Goal: Transaction & Acquisition: Purchase product/service

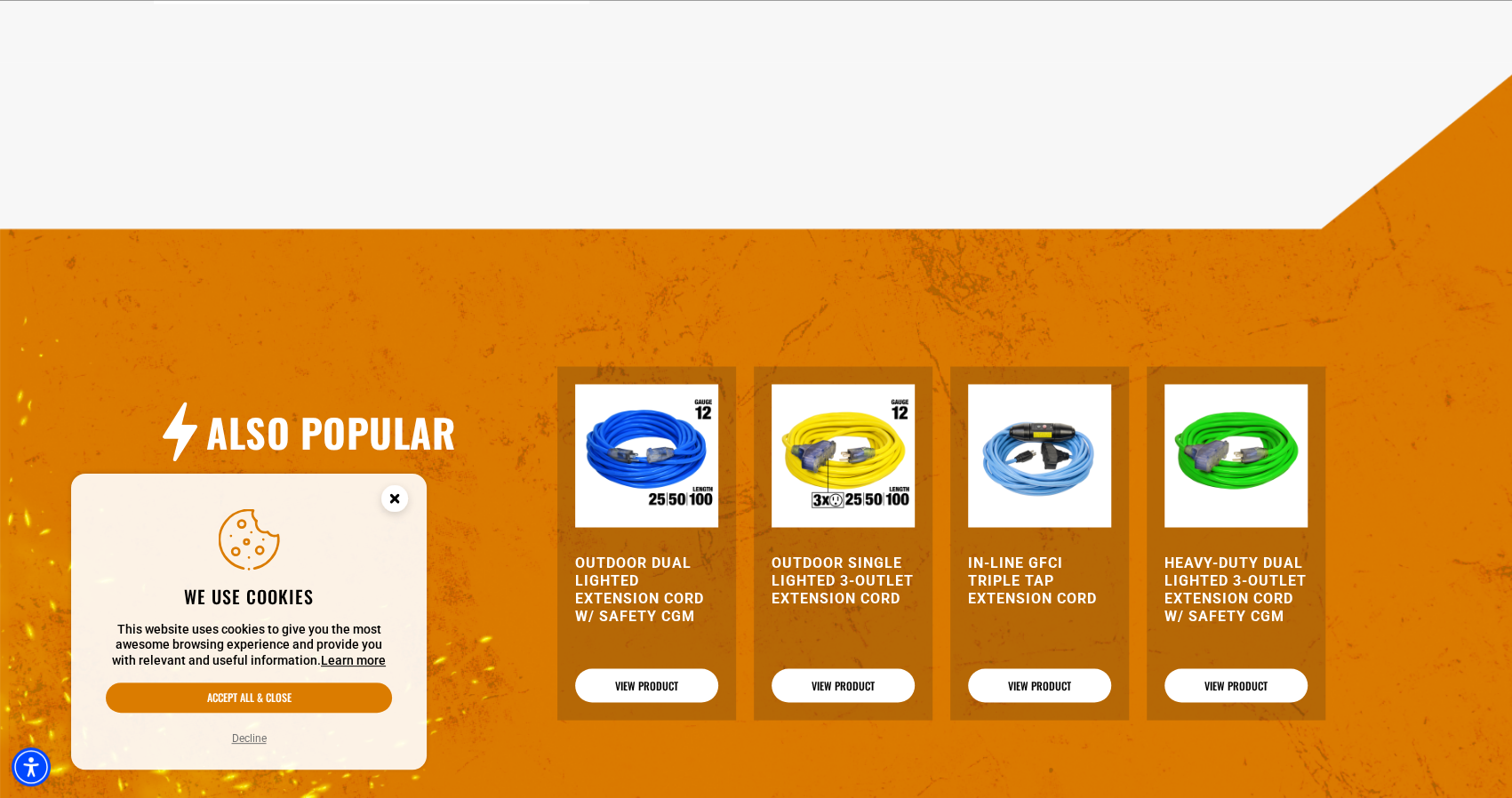
scroll to position [1866, 0]
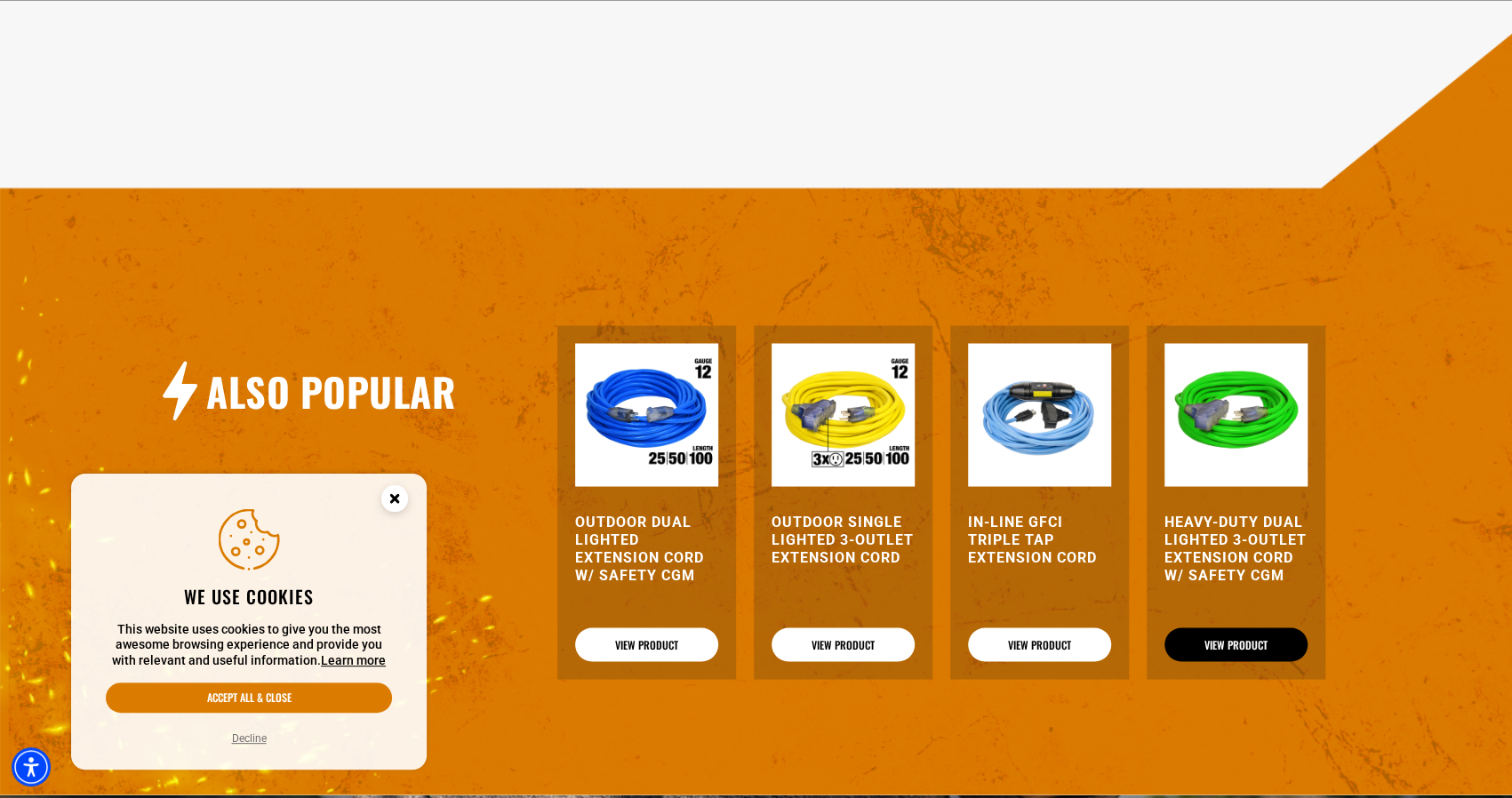
click at [1245, 648] on link "View Product" at bounding box center [1236, 644] width 143 height 34
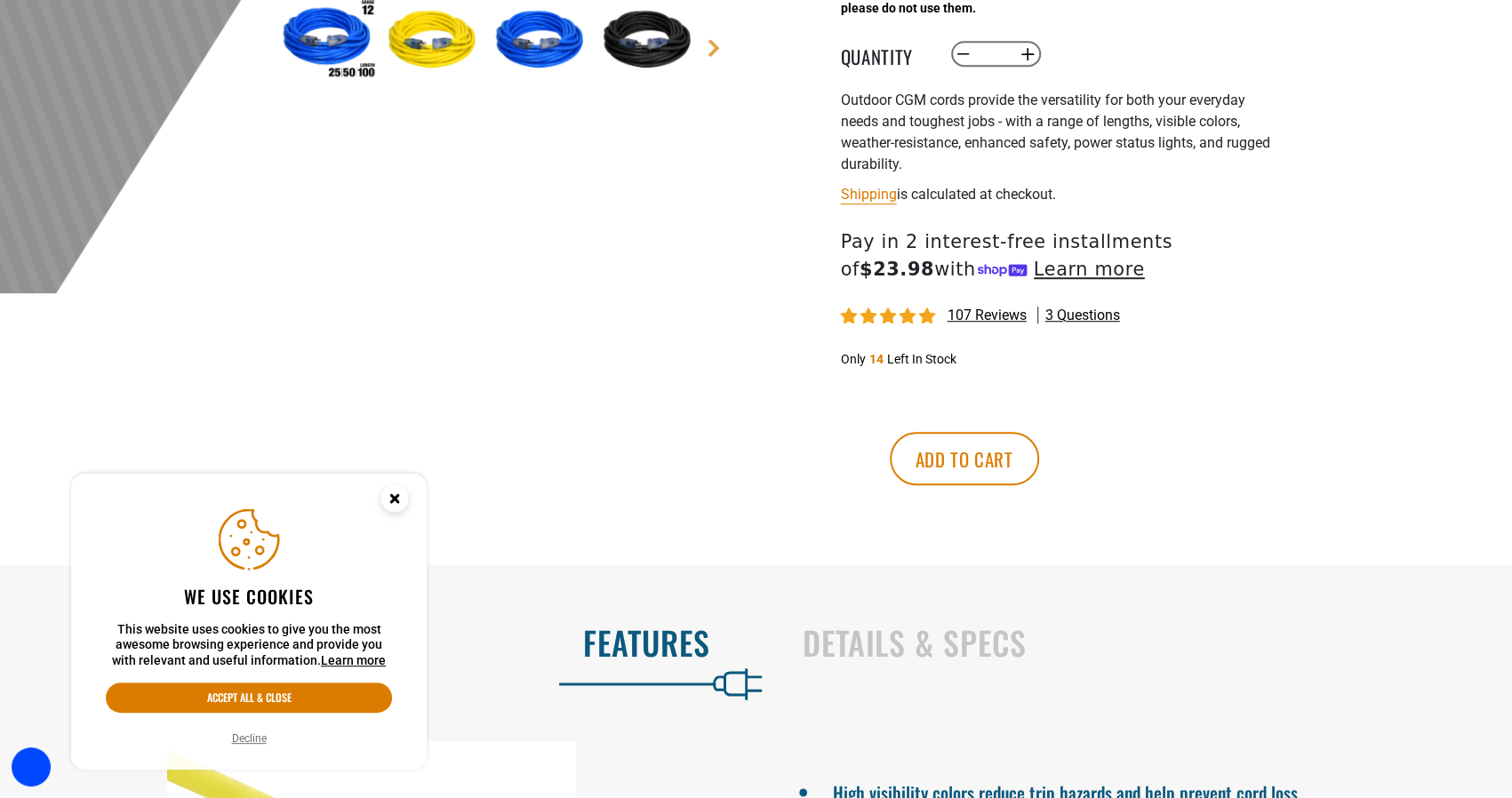
scroll to position [711, 0]
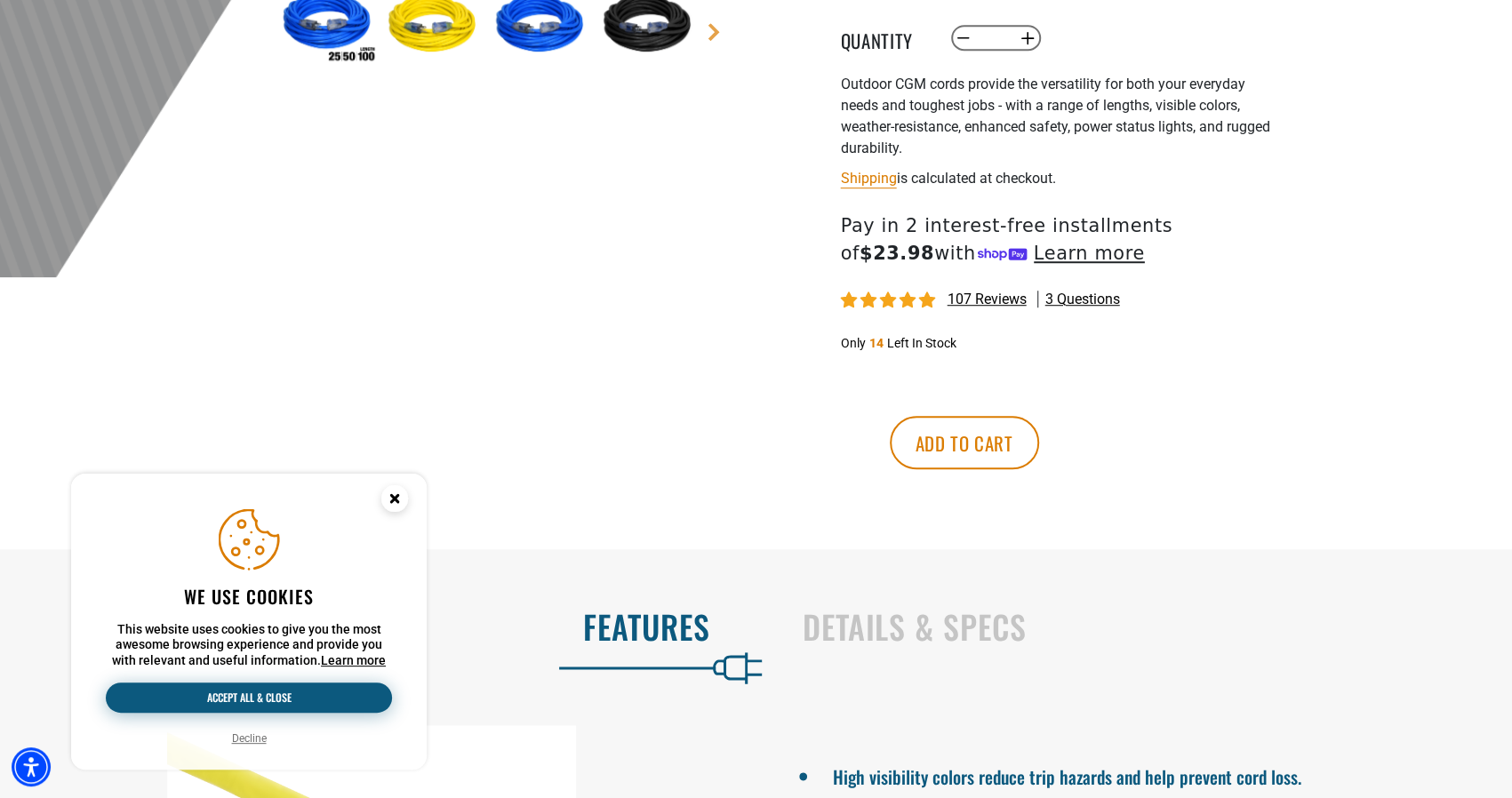
click at [292, 707] on button "Accept all & close" at bounding box center [249, 697] width 286 height 30
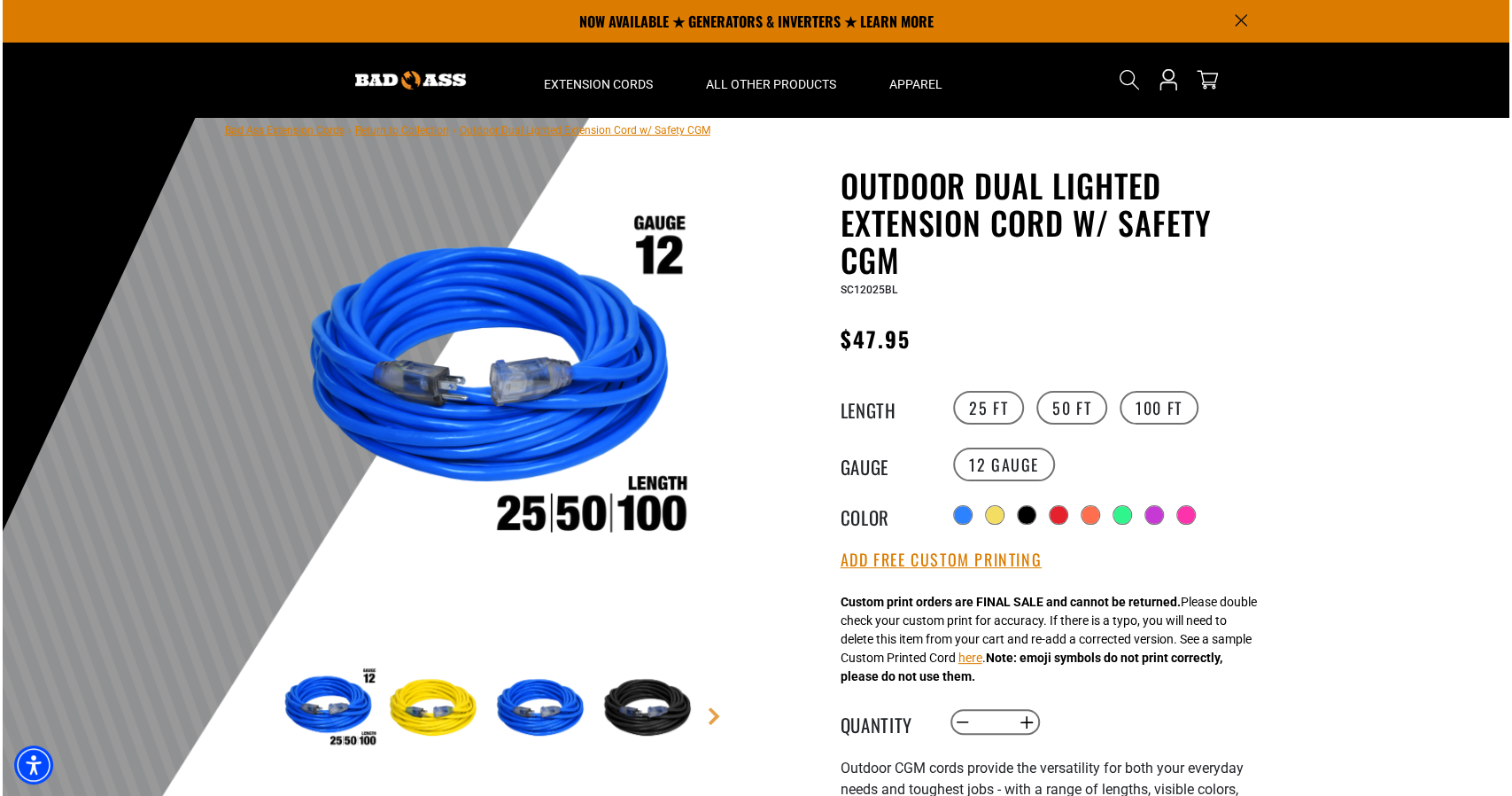
scroll to position [0, 0]
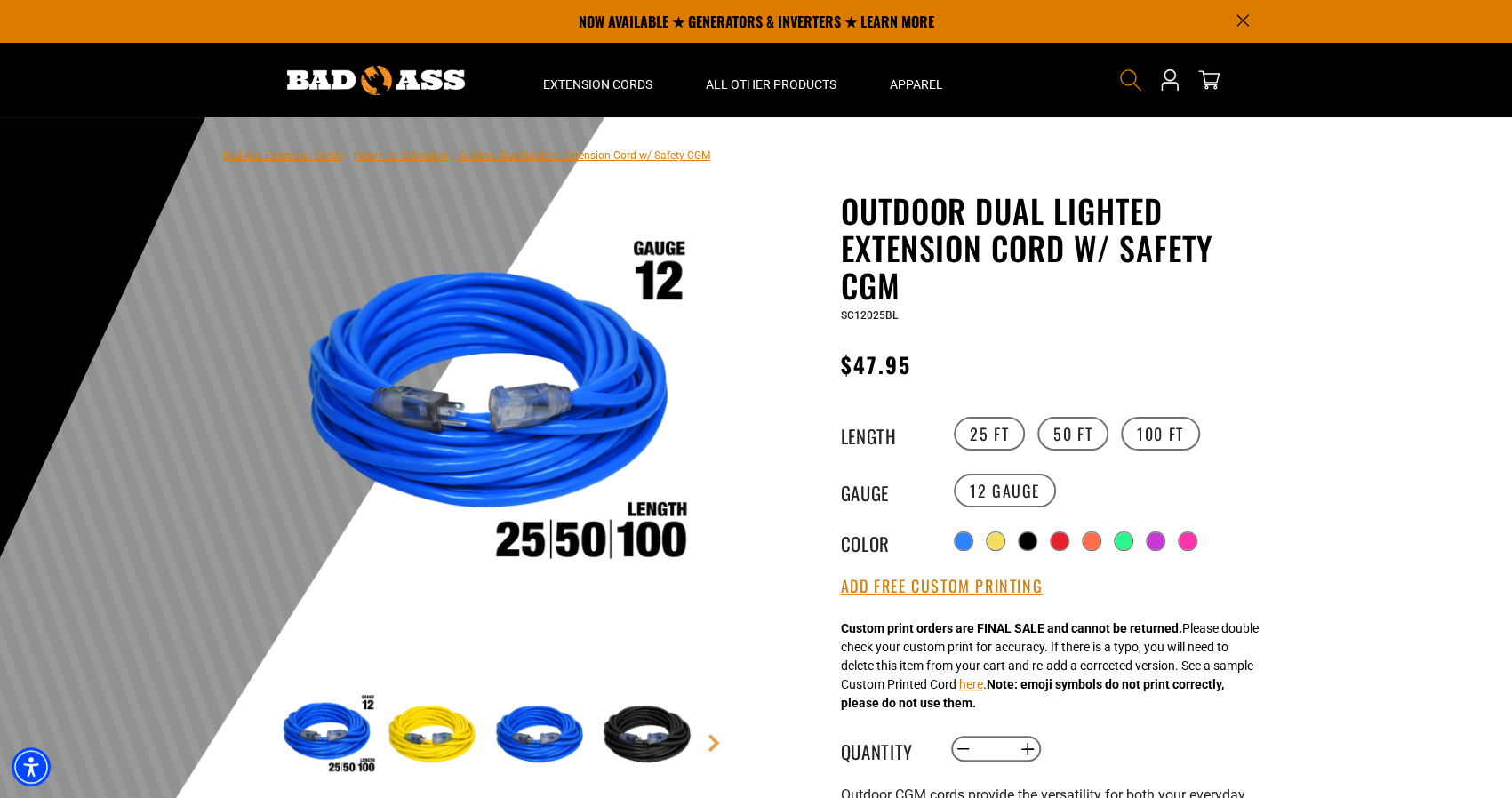
click at [1129, 79] on icon "Search" at bounding box center [1131, 79] width 23 height 23
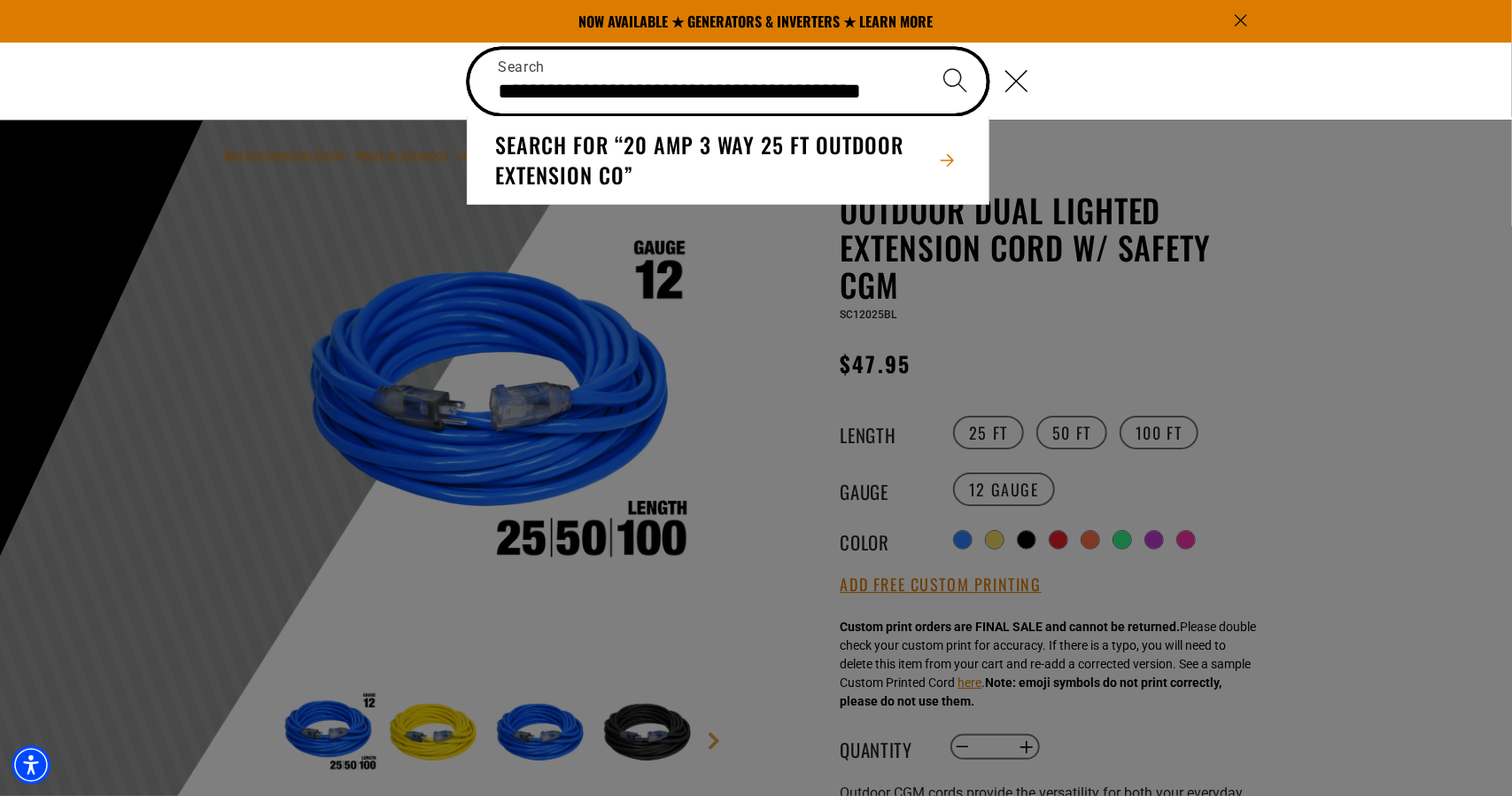
scroll to position [0, 119]
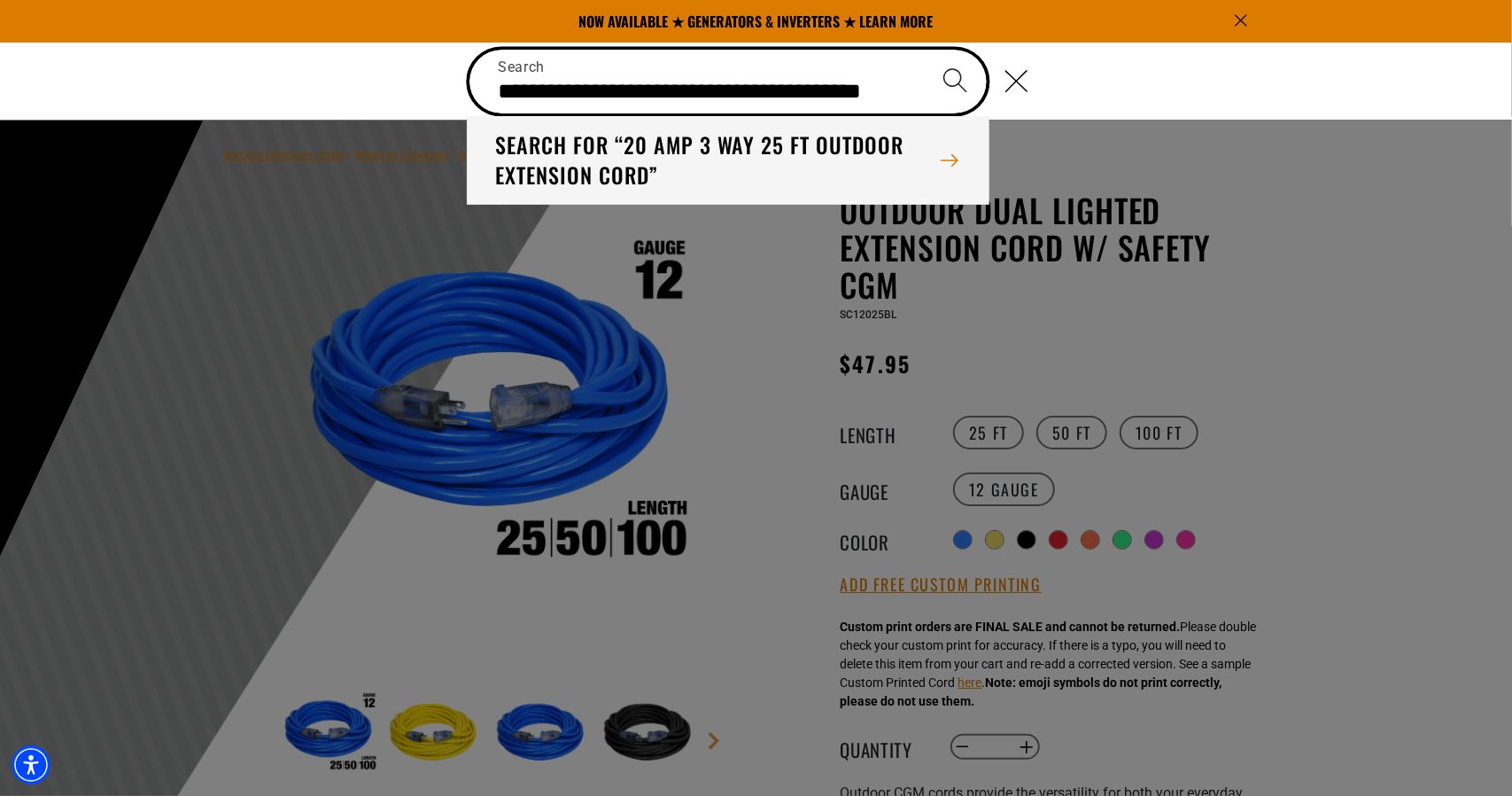
type input "**********"
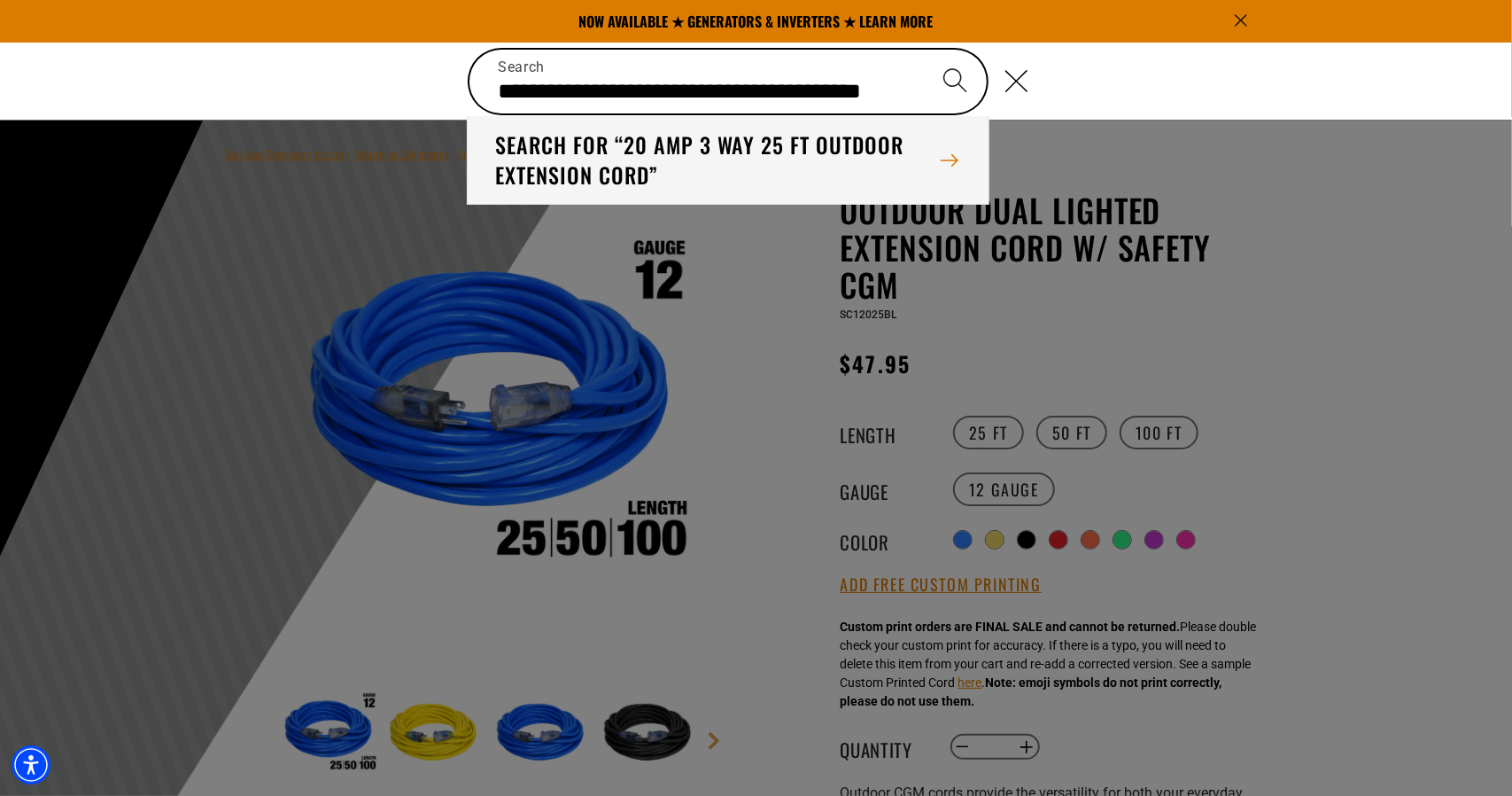
scroll to position [0, 0]
click at [954, 160] on icon "Search" at bounding box center [950, 160] width 19 height 19
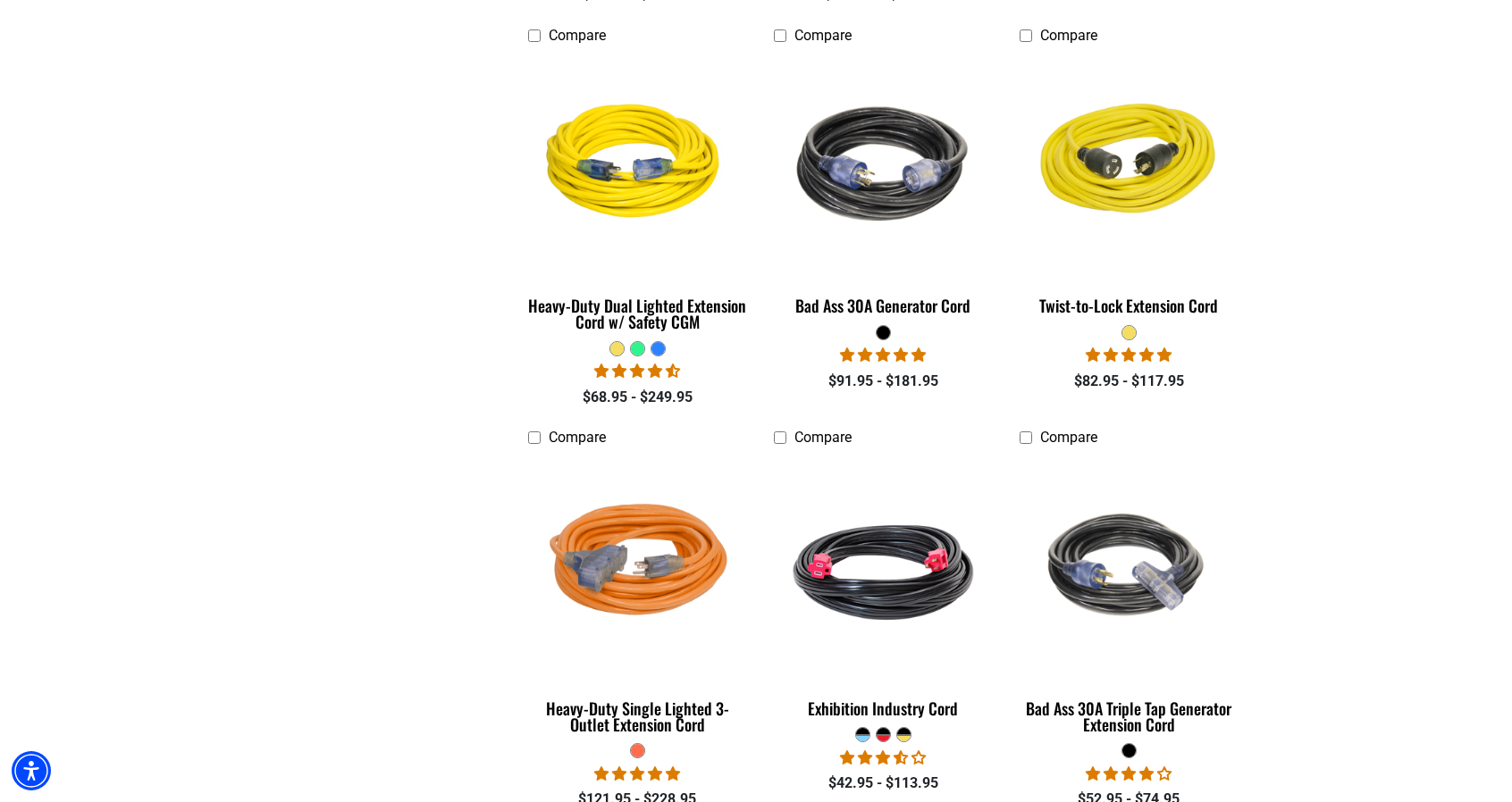
scroll to position [1608, 0]
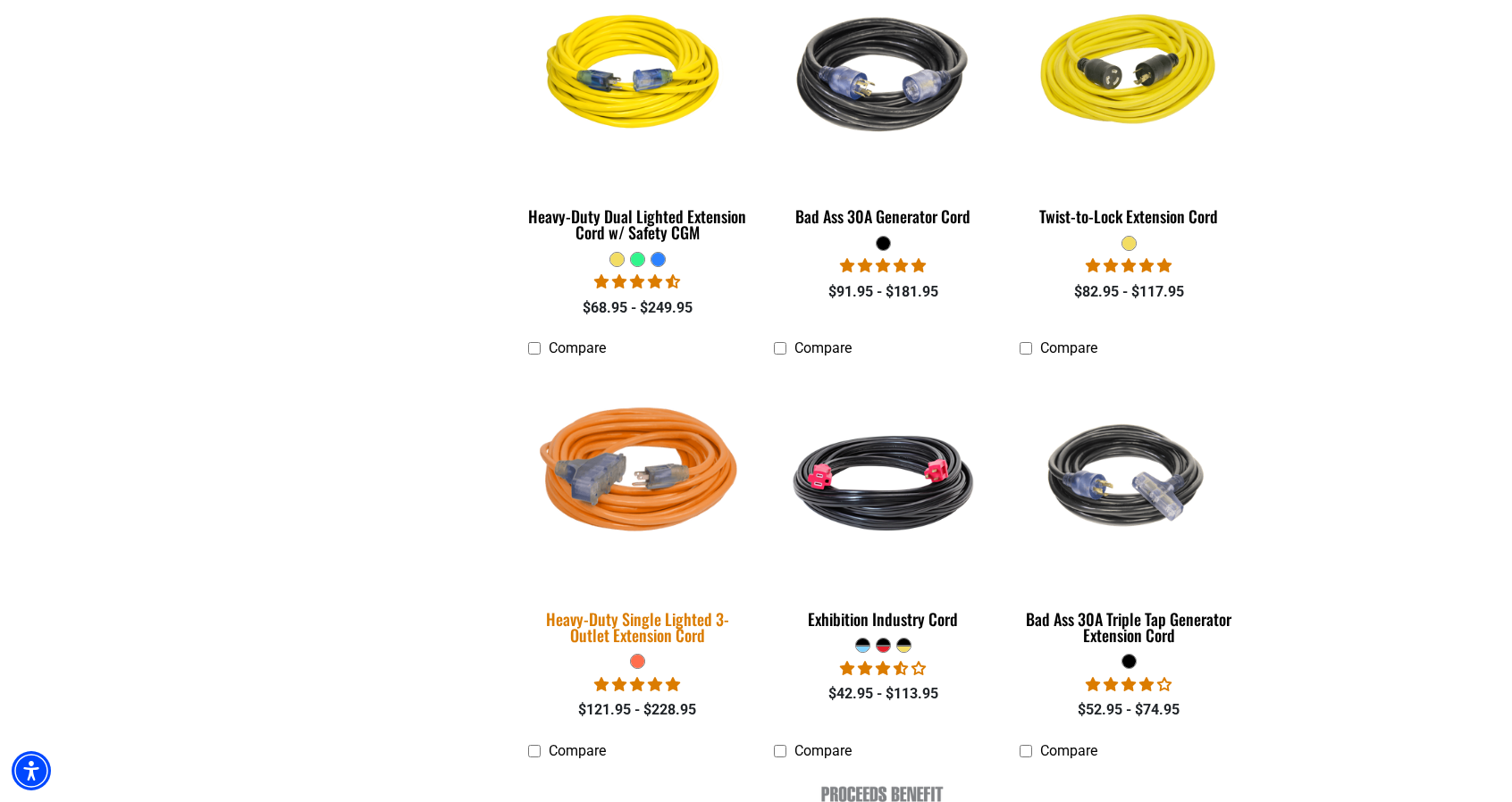
click at [640, 506] on img at bounding box center [638, 477] width 250 height 229
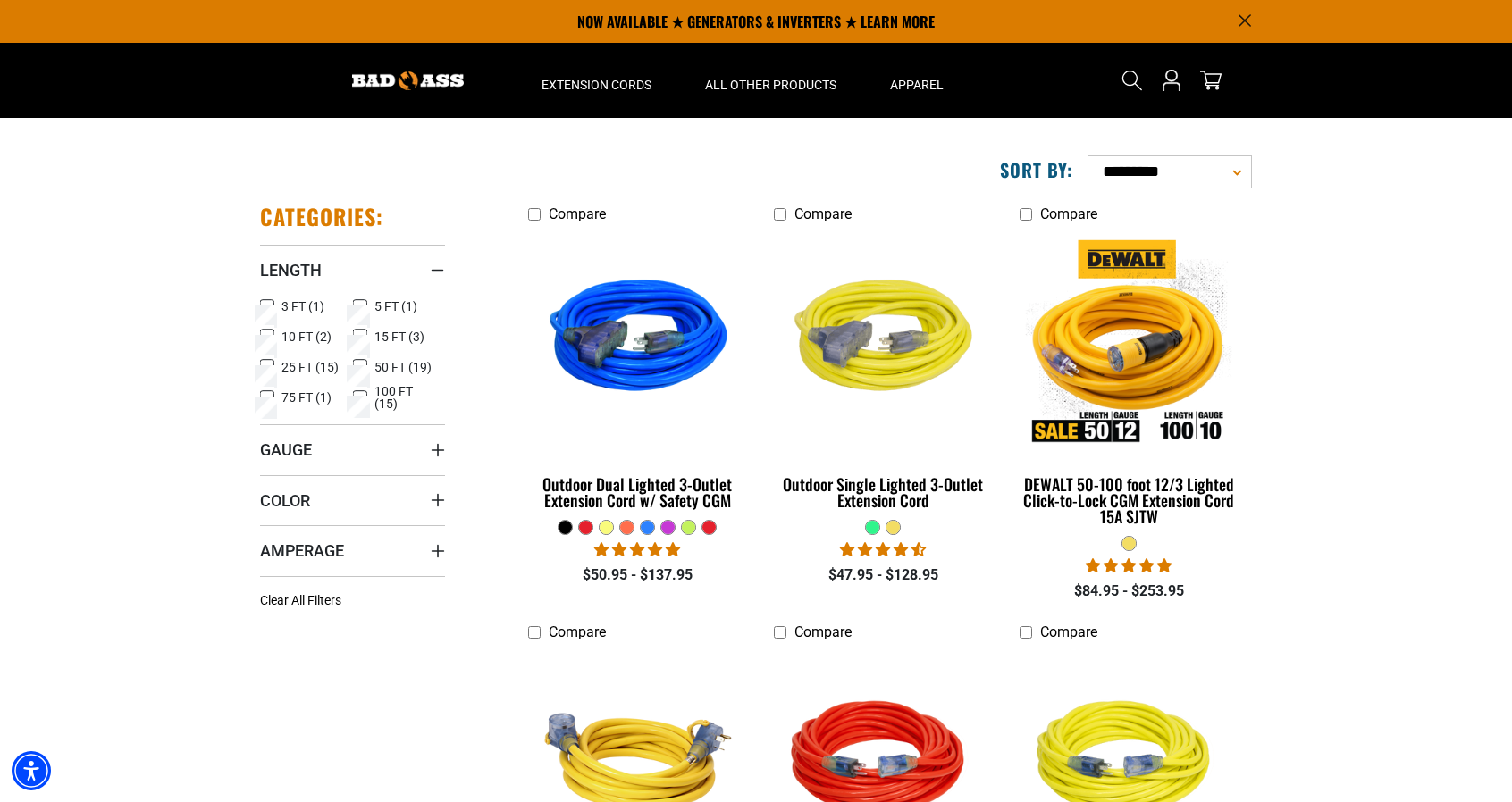
scroll to position [89, 0]
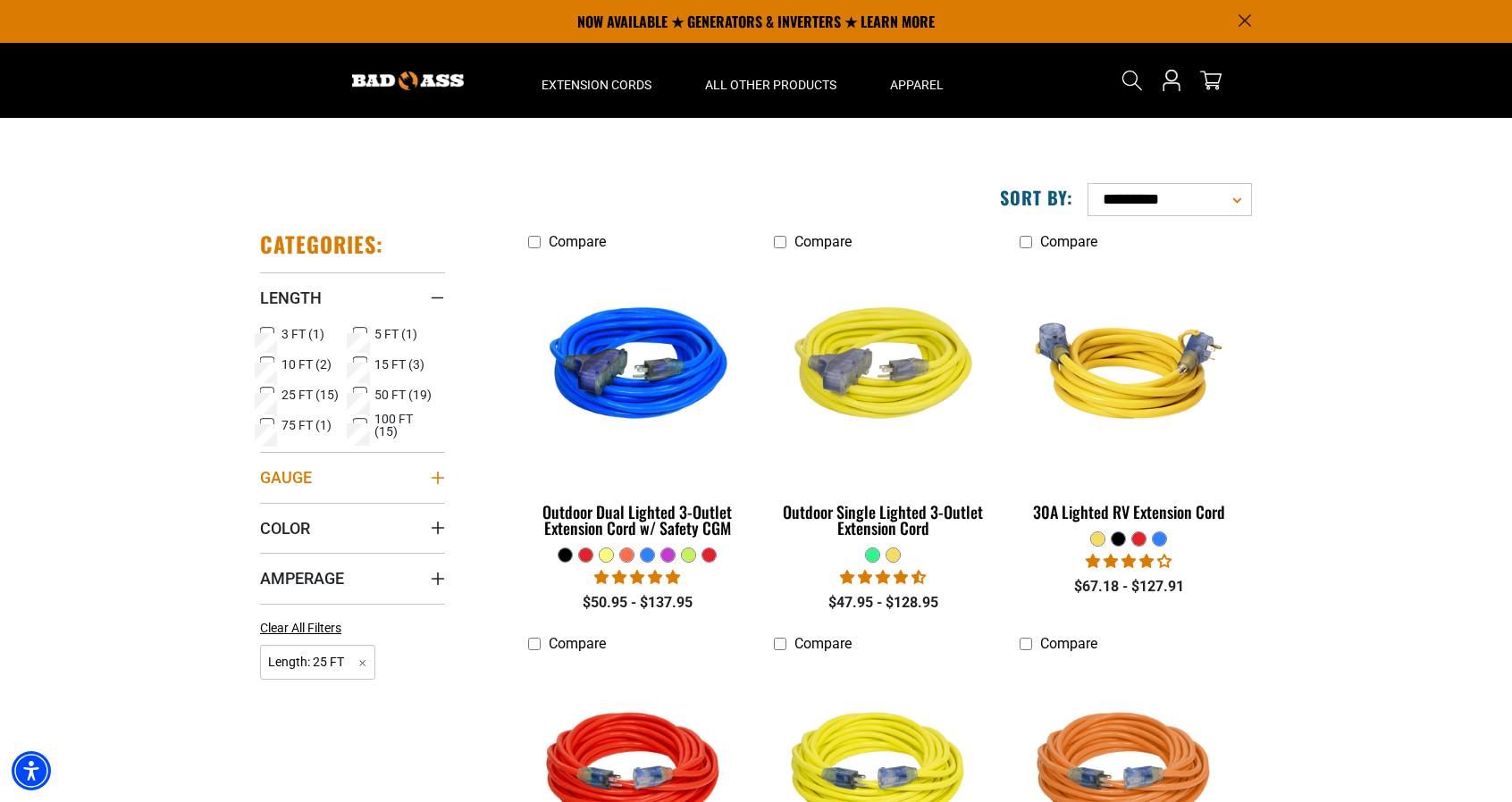
click at [386, 473] on summary "Gauge" at bounding box center [352, 477] width 185 height 50
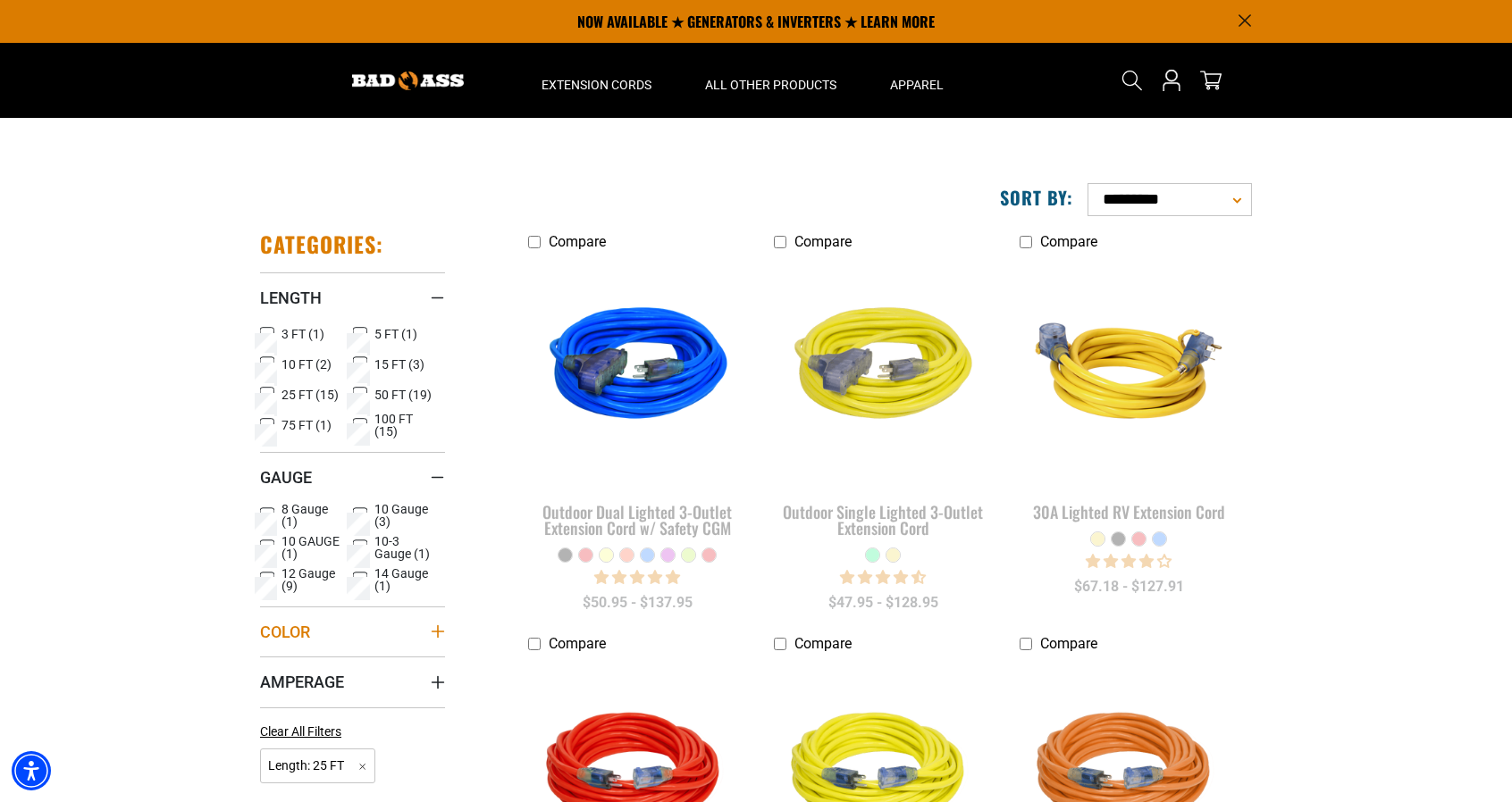
click at [386, 636] on summary "Color" at bounding box center [352, 631] width 185 height 50
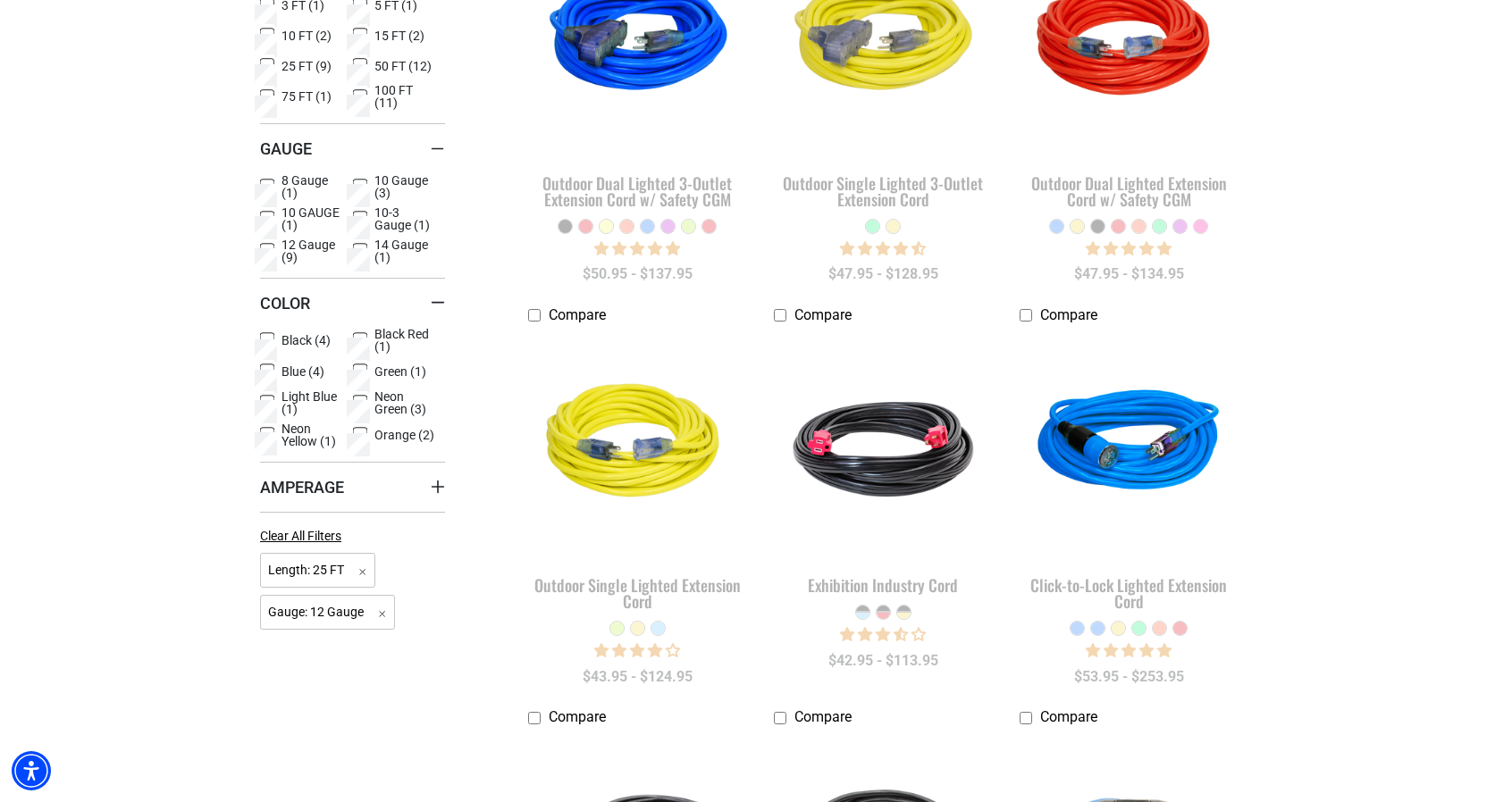
scroll to position [447, 0]
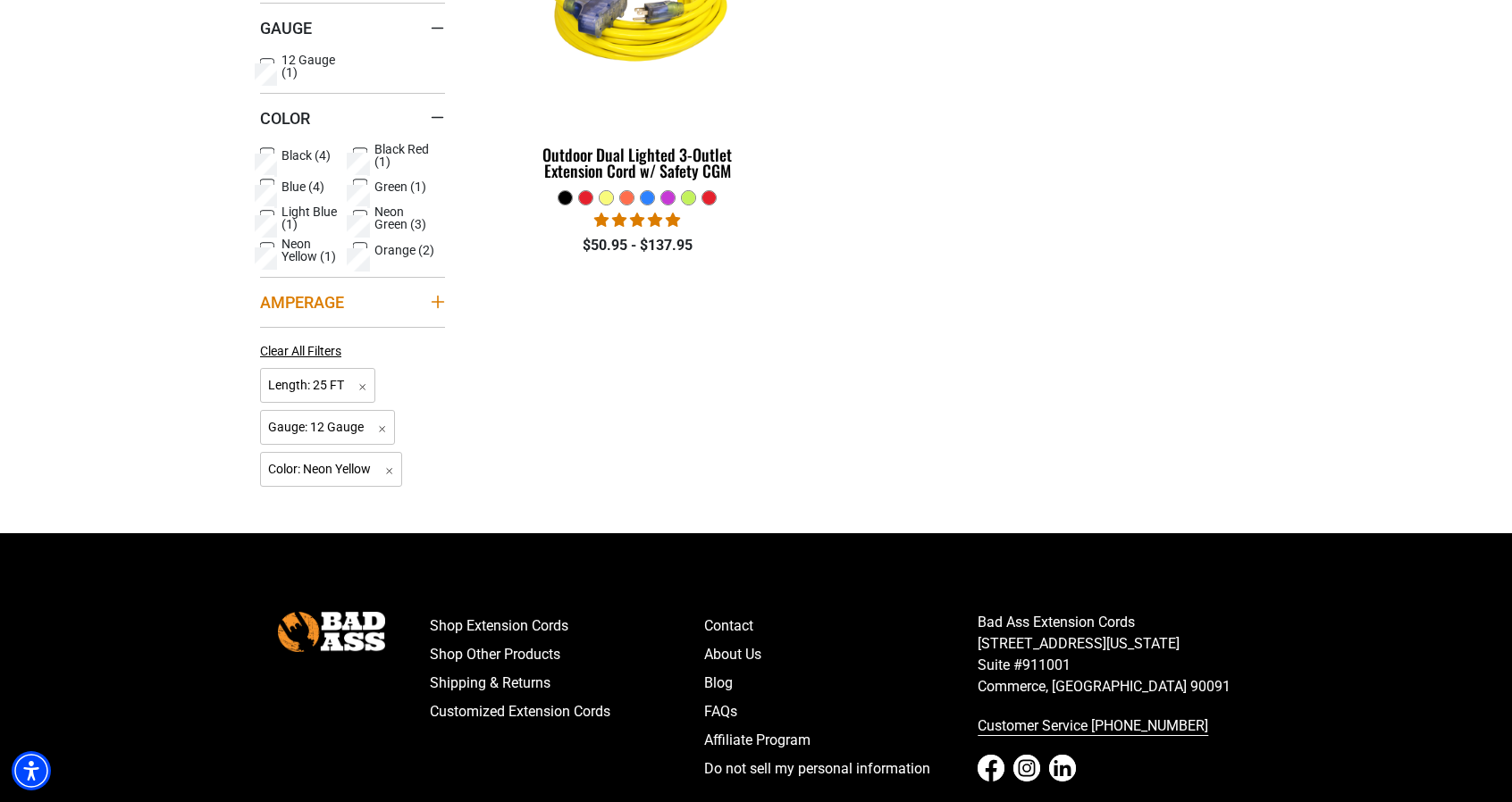
click at [438, 297] on icon "Amperage" at bounding box center [437, 301] width 12 height 12
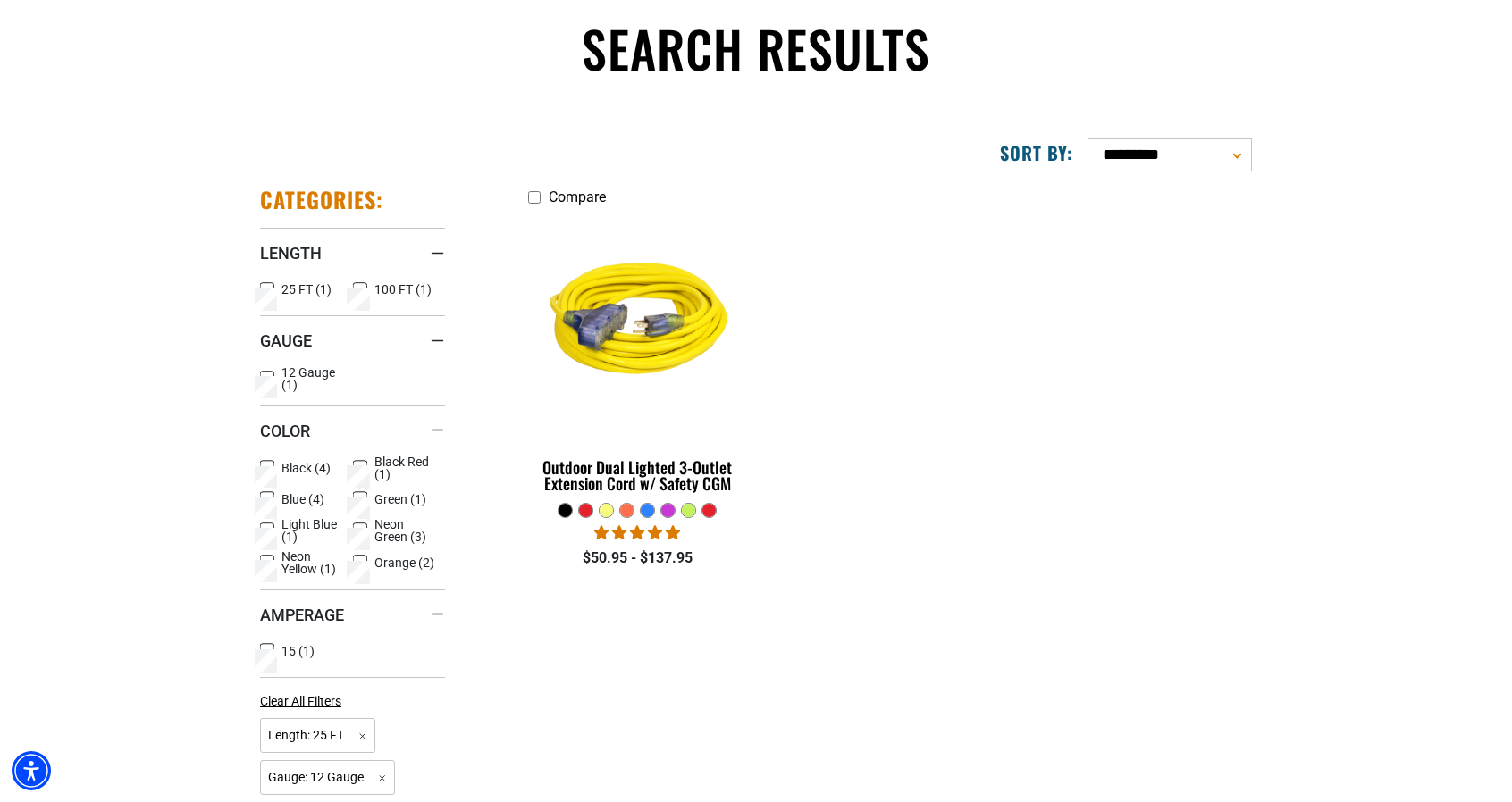
scroll to position [179, 0]
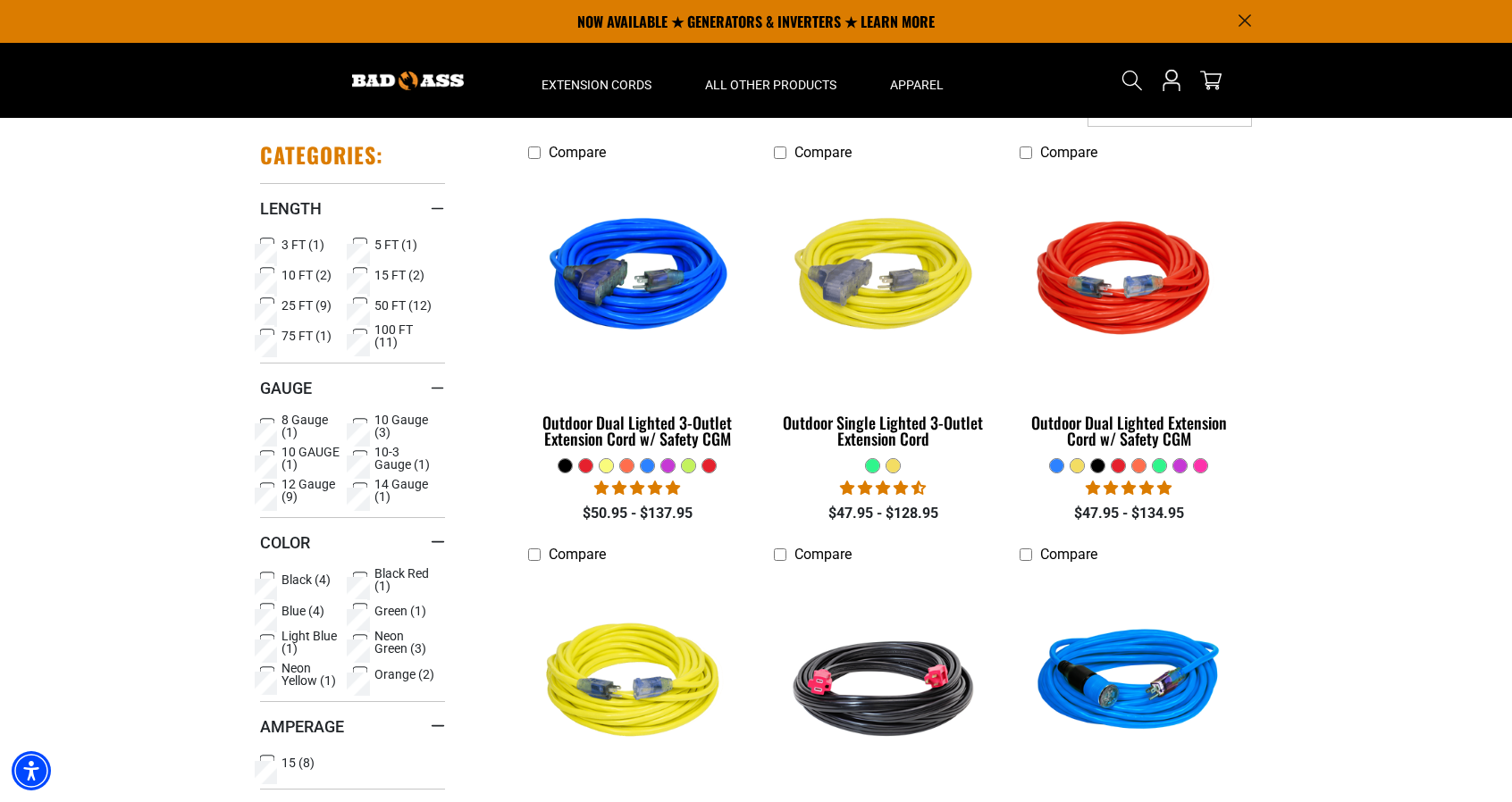
scroll to position [89, 0]
